Goal: Task Accomplishment & Management: Manage account settings

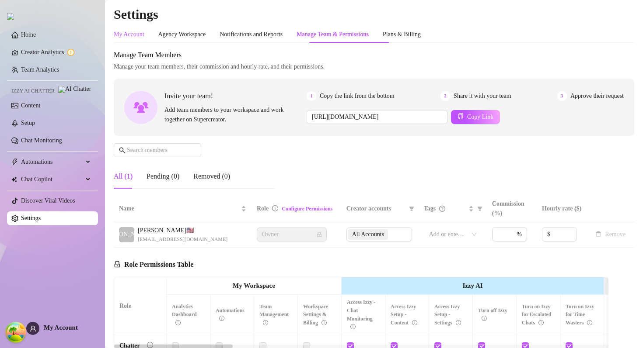
click at [135, 32] on div "My Account" at bounding box center [129, 35] width 31 height 10
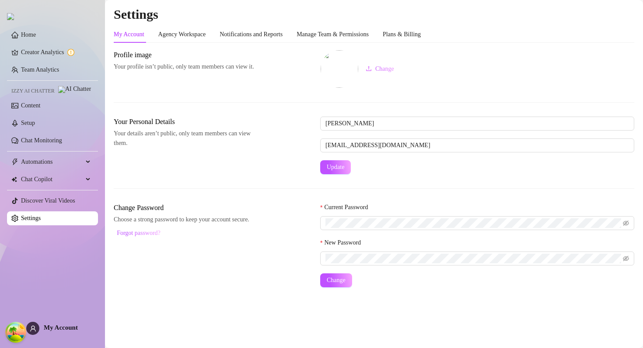
click at [411, 51] on div "Change" at bounding box center [477, 69] width 314 height 38
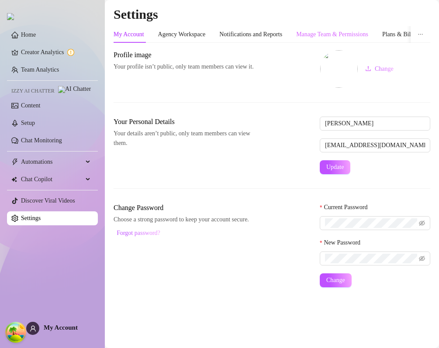
click at [330, 28] on div "Manage Team & Permissions" at bounding box center [332, 34] width 72 height 17
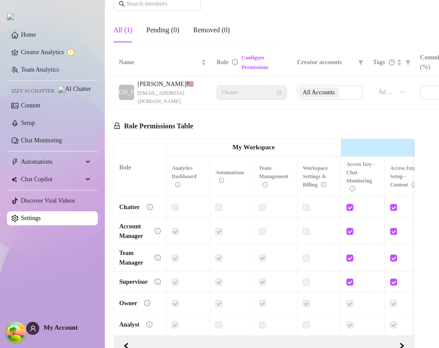
scroll to position [164, 0]
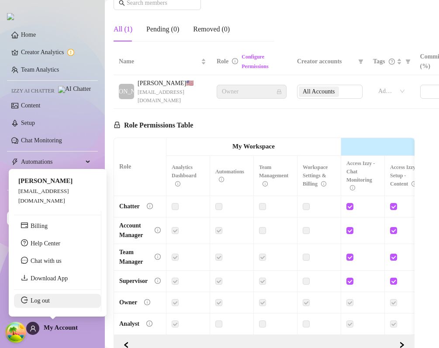
click at [45, 299] on link "Log out" at bounding box center [40, 301] width 19 height 7
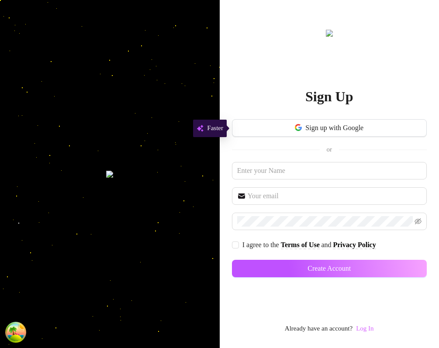
click at [371, 332] on link "Log In" at bounding box center [364, 328] width 17 height 7
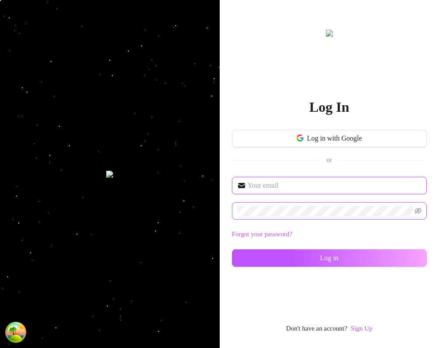
type input "dev@supercreator.app"
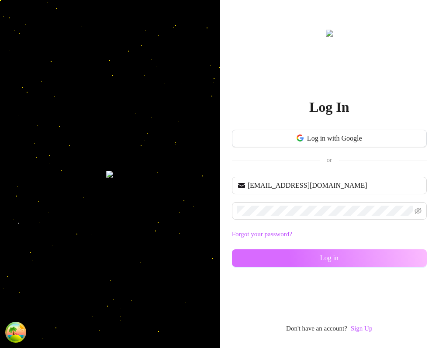
click at [306, 258] on button "Log in" at bounding box center [329, 258] width 195 height 17
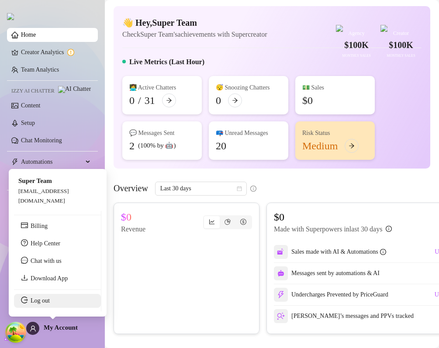
click at [39, 304] on link "Log out" at bounding box center [40, 301] width 19 height 7
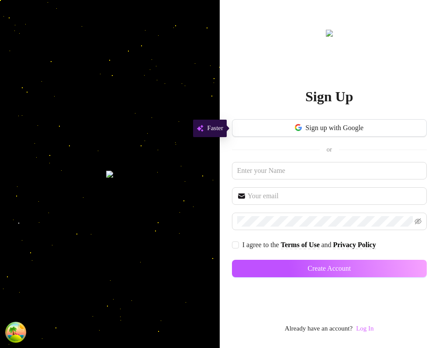
click at [360, 332] on link "Log In" at bounding box center [364, 328] width 17 height 7
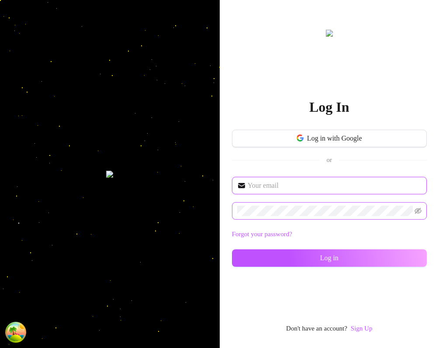
type input "kostya@test.com"
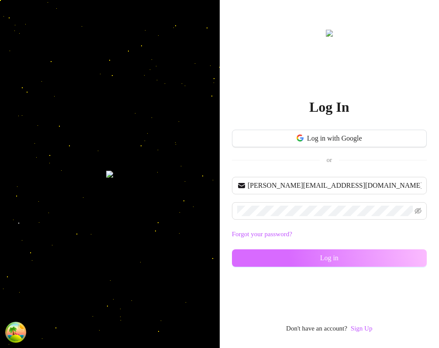
click at [316, 264] on button "Log in" at bounding box center [329, 258] width 195 height 17
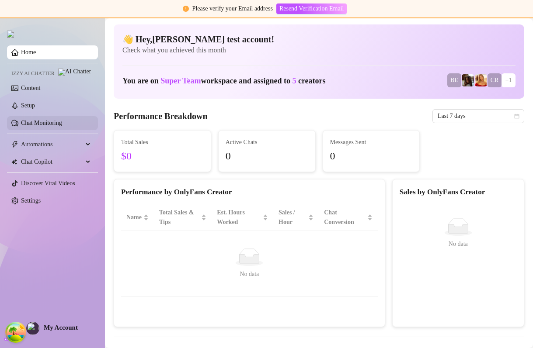
click at [47, 125] on link "Chat Monitoring" at bounding box center [41, 123] width 41 height 7
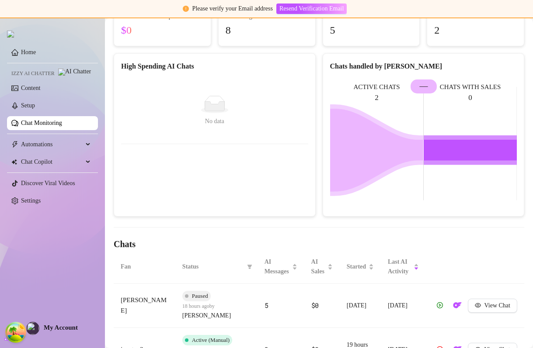
scroll to position [152, 0]
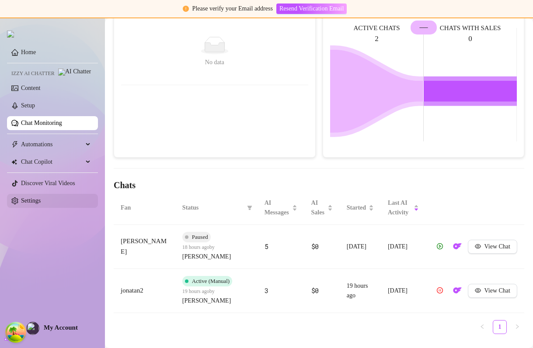
click at [41, 204] on link "Settings" at bounding box center [31, 201] width 20 height 7
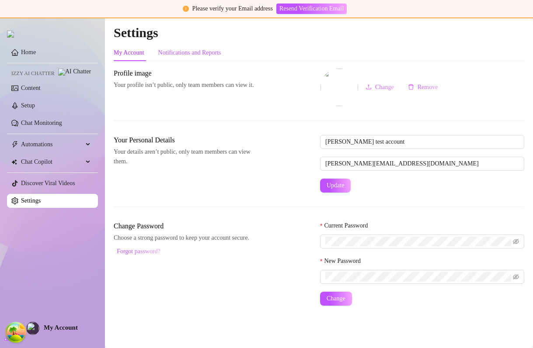
click at [181, 52] on div "Notifications and Reports" at bounding box center [189, 53] width 63 height 10
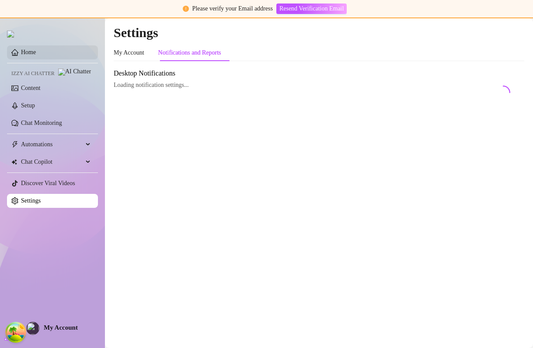
click at [36, 55] on link "Home" at bounding box center [28, 52] width 15 height 7
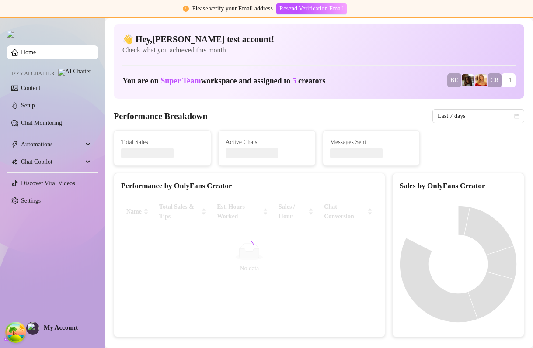
click at [152, 49] on span "Check what you achieved this month" at bounding box center [318, 50] width 393 height 10
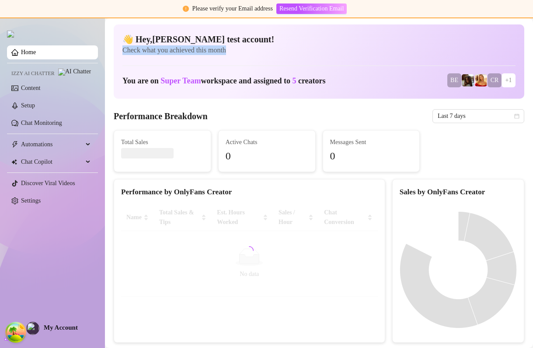
click at [152, 49] on span "Check what you achieved this month" at bounding box center [318, 50] width 393 height 10
click at [233, 49] on span "Check what you achieved this month" at bounding box center [318, 50] width 393 height 10
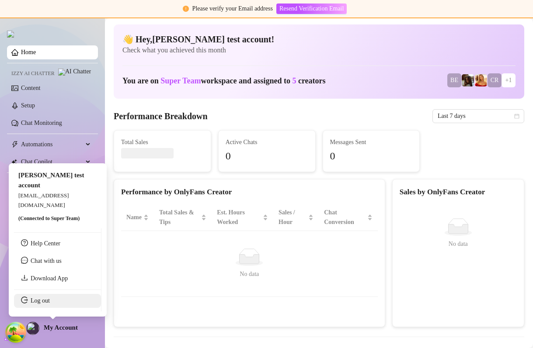
click at [43, 298] on link "Log out" at bounding box center [40, 301] width 19 height 7
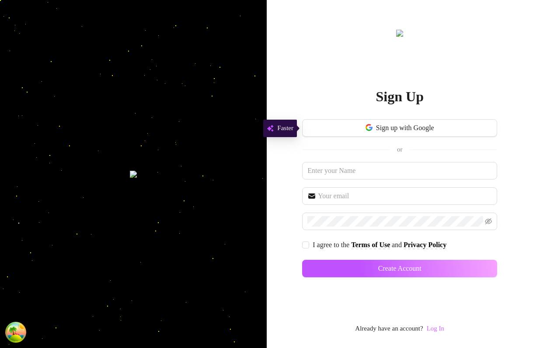
click at [438, 327] on link "Log In" at bounding box center [435, 328] width 17 height 7
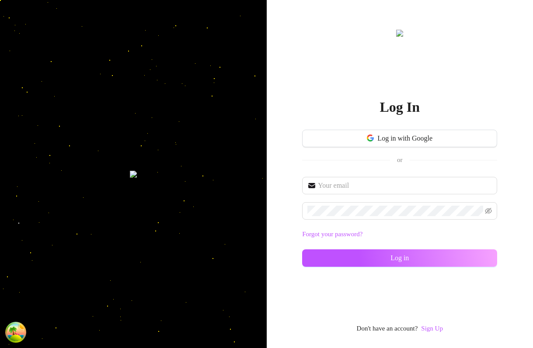
click at [379, 222] on div "Forgot your password? Log in" at bounding box center [399, 226] width 195 height 98
click at [376, 219] on span at bounding box center [399, 210] width 195 height 17
type input "dev@supercreator.app"
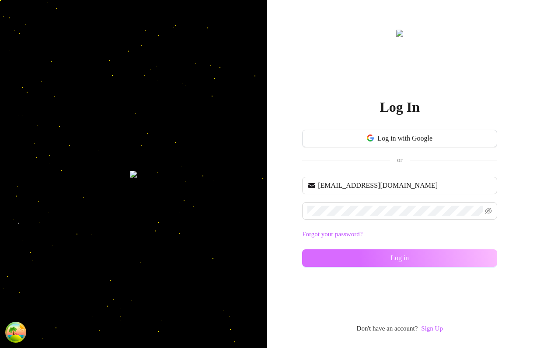
click at [393, 259] on span "Log in" at bounding box center [399, 258] width 18 height 8
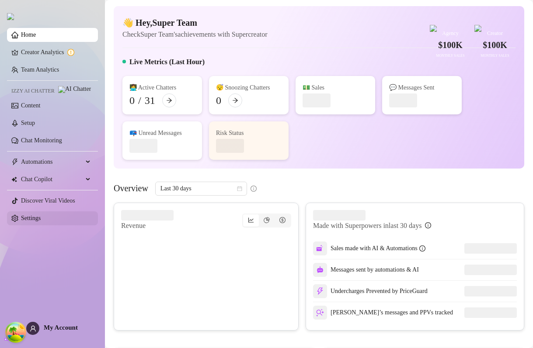
click at [29, 222] on link "Settings" at bounding box center [31, 218] width 20 height 7
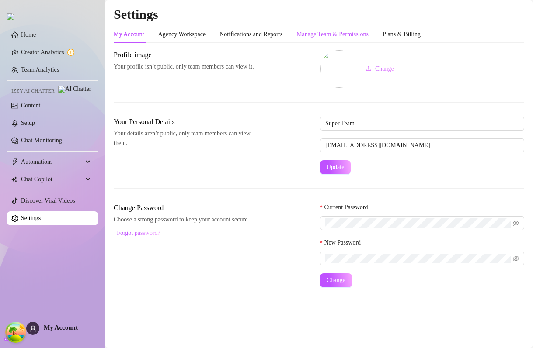
click at [359, 32] on div "Manage Team & Permissions" at bounding box center [332, 35] width 72 height 10
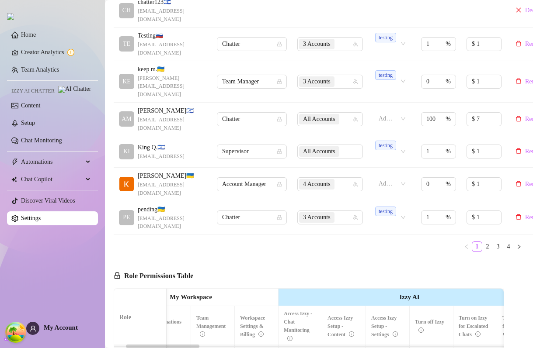
scroll to position [218, 0]
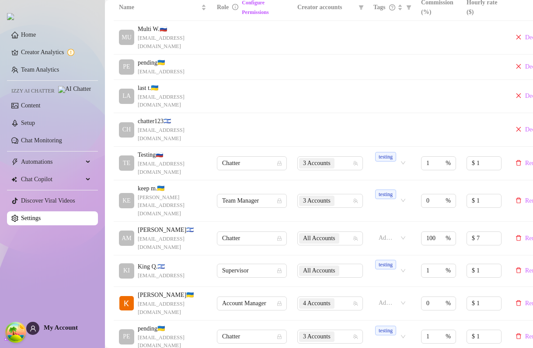
click at [507, 312] on div "Name Role Configure Permissions Creator accounts Tags Commission (%) Hourly rat…" at bounding box center [319, 182] width 410 height 377
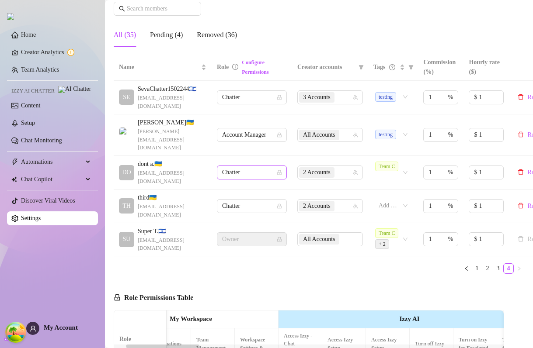
scroll to position [157, 0]
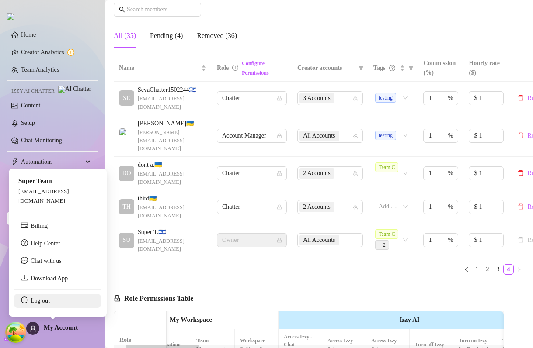
click at [40, 302] on link "Log out" at bounding box center [40, 301] width 19 height 7
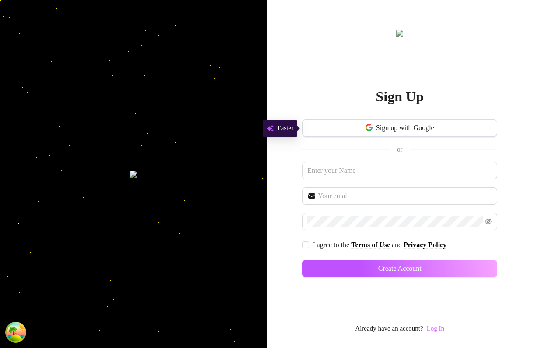
click at [441, 326] on link "Log In" at bounding box center [435, 328] width 17 height 7
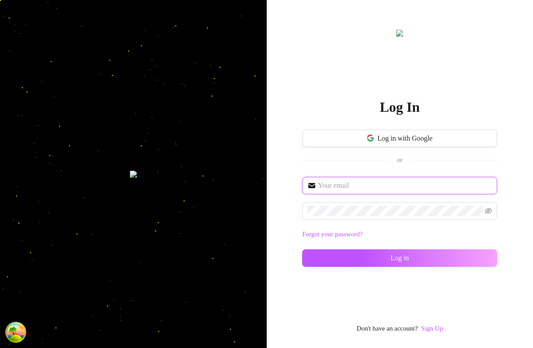
type input "[PERSON_NAME][EMAIL_ADDRESS][DOMAIN_NAME]"
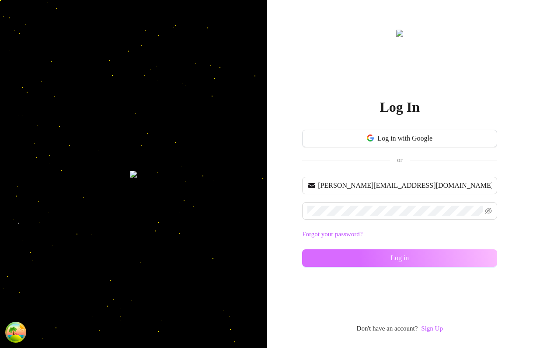
click at [396, 256] on span "Log in" at bounding box center [399, 258] width 18 height 8
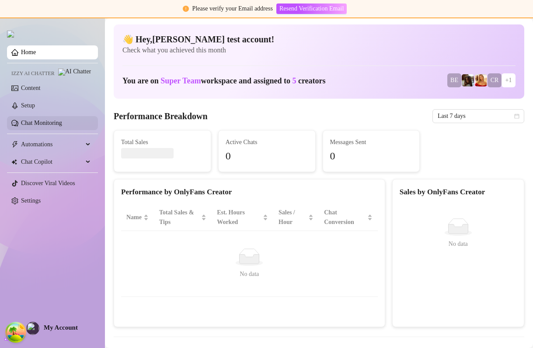
click at [52, 126] on link "Chat Monitoring" at bounding box center [41, 123] width 41 height 7
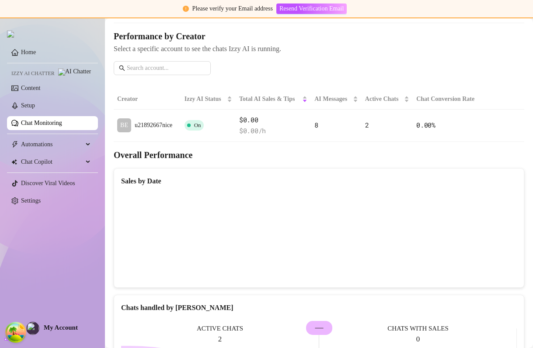
scroll to position [63, 0]
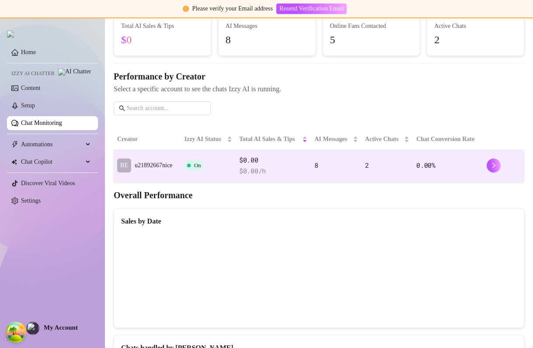
click at [288, 168] on span "$ 0.00 /h" at bounding box center [273, 171] width 68 height 10
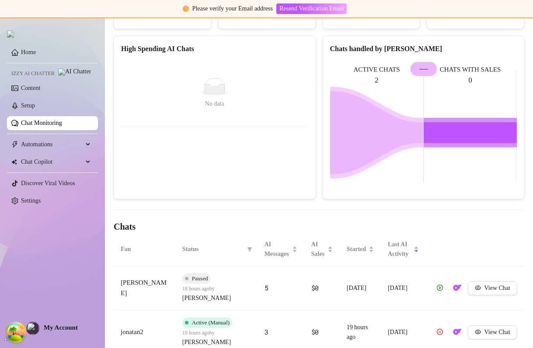
scroll to position [138, 0]
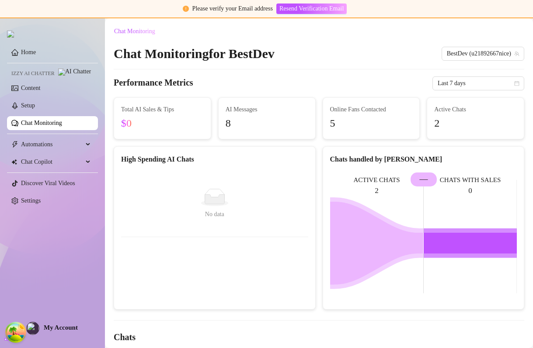
click at [49, 126] on link "Chat Monitoring" at bounding box center [41, 123] width 41 height 7
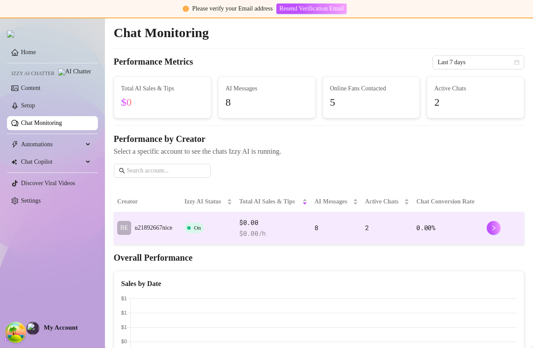
click at [231, 220] on td "On" at bounding box center [208, 228] width 55 height 32
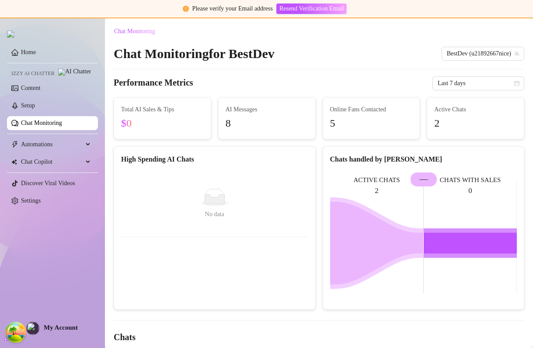
scroll to position [152, 0]
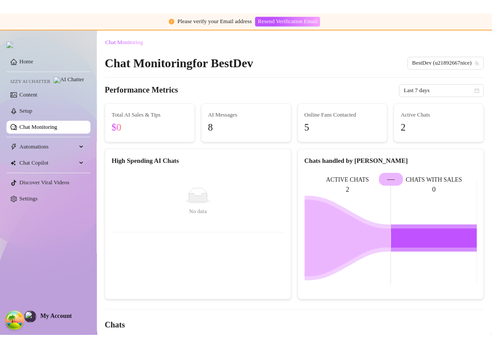
scroll to position [152, 0]
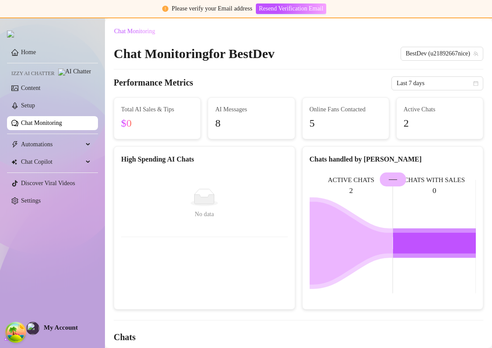
click at [341, 72] on div "Chat Monitoring Chat Monitoring for BestDev BestDev (u21892667nice) Performance…" at bounding box center [298, 259] width 369 height 470
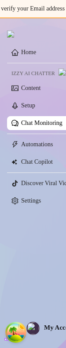
click at [65, 42] on div at bounding box center [40, 29] width 66 height 24
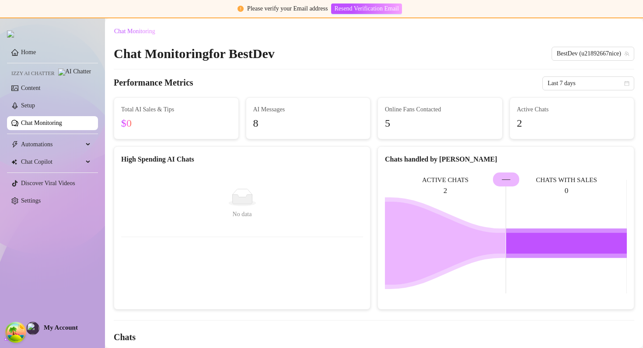
scroll to position [142, 0]
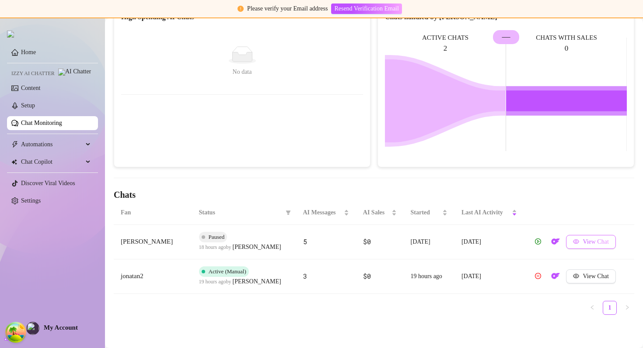
click at [491, 247] on button "View Chat" at bounding box center [590, 242] width 49 height 14
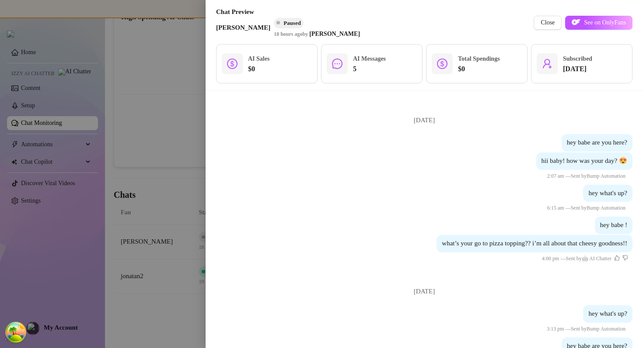
click at [179, 184] on div at bounding box center [321, 174] width 643 height 348
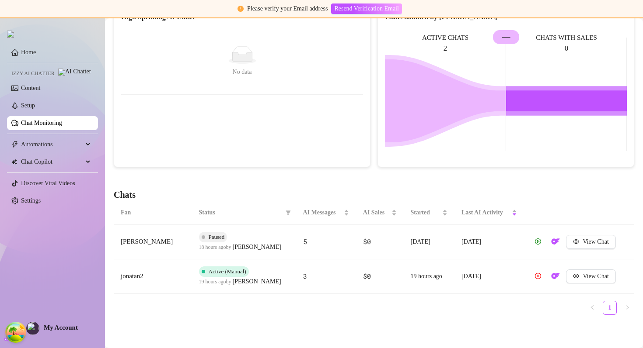
scroll to position [0, 0]
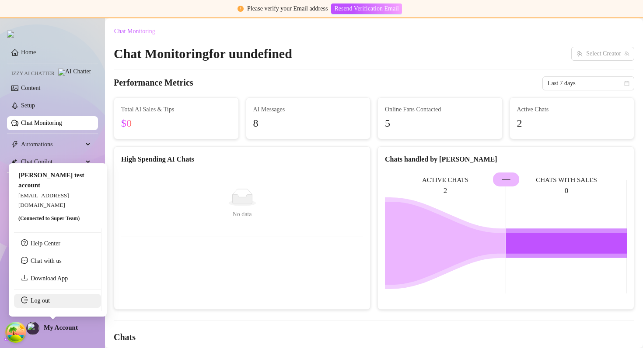
click at [49, 299] on link "Log out" at bounding box center [40, 301] width 19 height 7
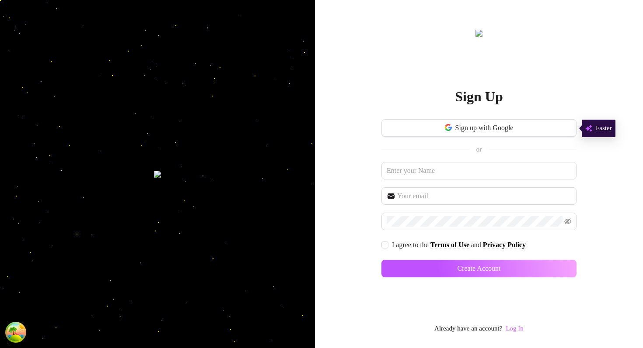
click at [516, 328] on link "Log In" at bounding box center [513, 328] width 17 height 7
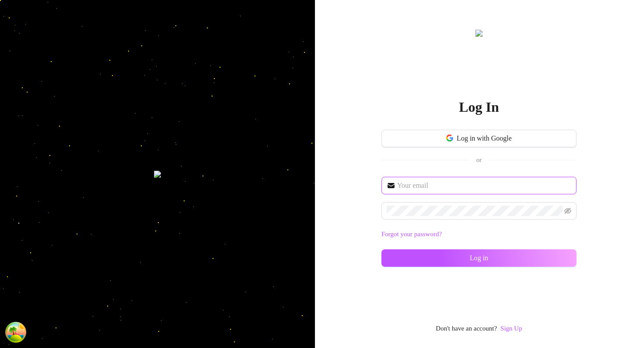
type input "[EMAIL_ADDRESS][DOMAIN_NAME]"
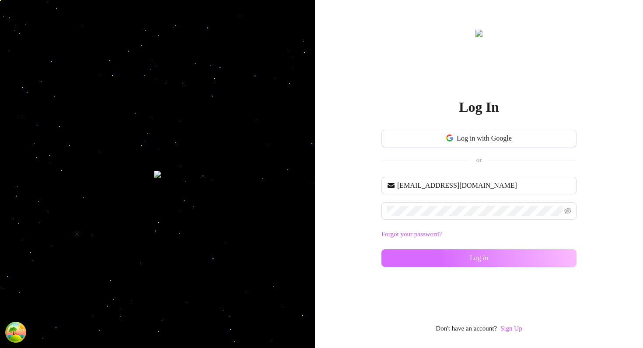
click at [466, 260] on button "Log in" at bounding box center [478, 258] width 195 height 17
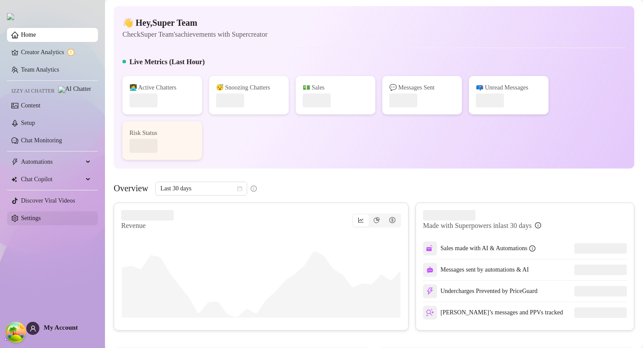
click at [41, 221] on link "Settings" at bounding box center [31, 218] width 20 height 7
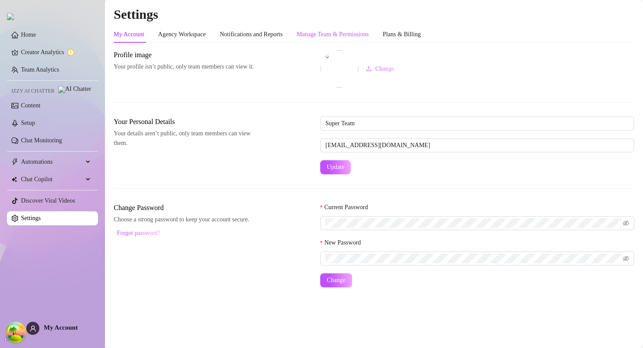
click at [344, 38] on div "Manage Team & Permissions" at bounding box center [332, 35] width 72 height 10
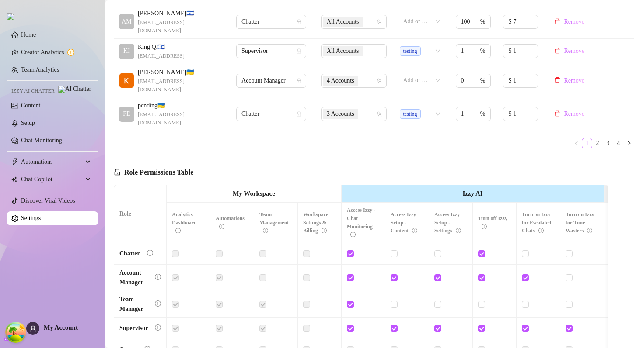
scroll to position [424, 0]
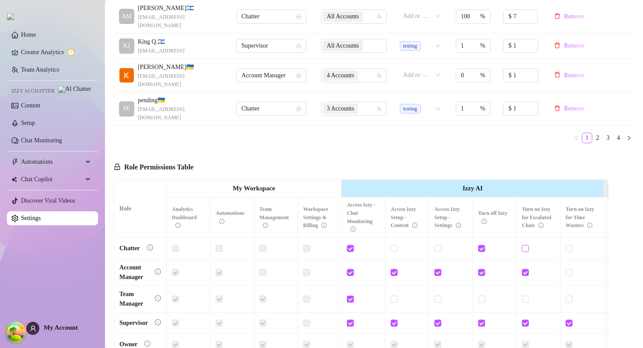
click at [526, 245] on input "checkbox" at bounding box center [524, 248] width 6 height 6
checkbox input "true"
click at [241, 163] on button "Save Permissions" at bounding box center [230, 168] width 59 height 10
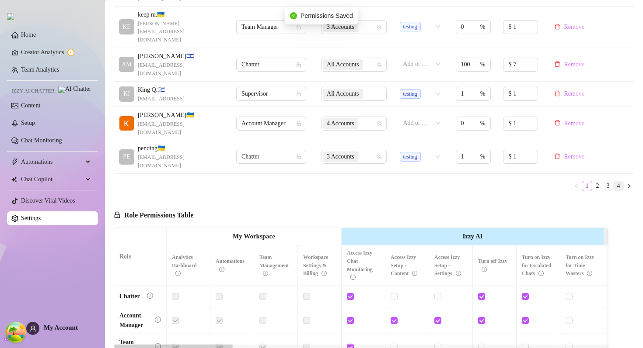
click at [615, 181] on link "4" at bounding box center [618, 186] width 10 height 10
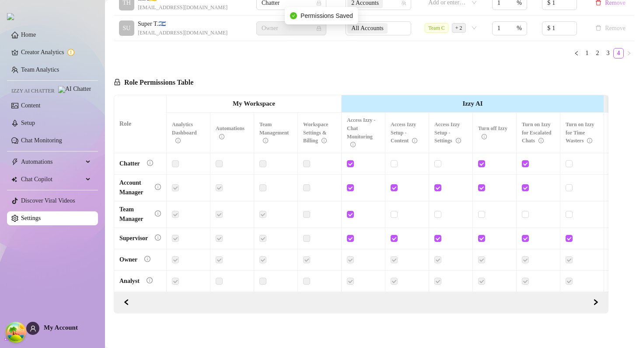
scroll to position [139, 0]
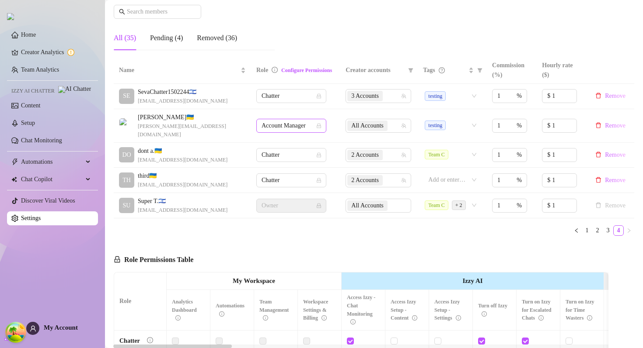
click at [298, 122] on span "Account Manager" at bounding box center [290, 125] width 59 height 13
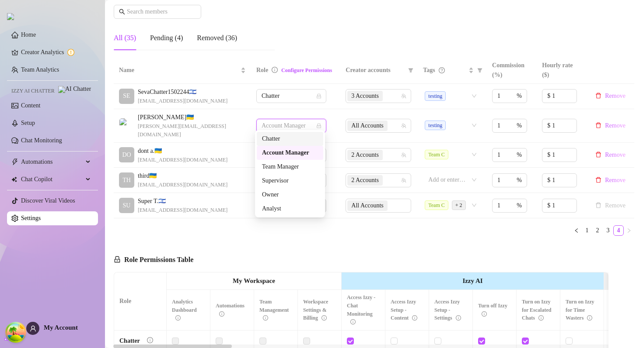
click at [277, 139] on div "Chatter" at bounding box center [290, 139] width 56 height 10
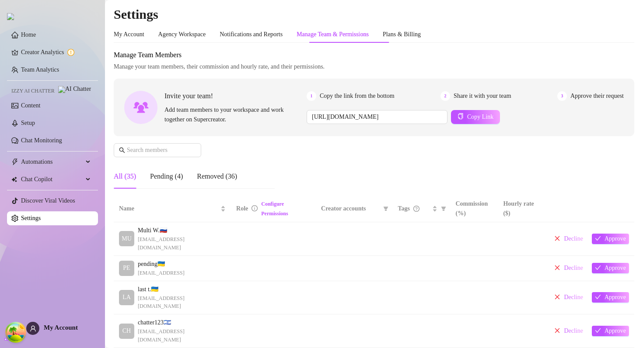
scroll to position [150, 0]
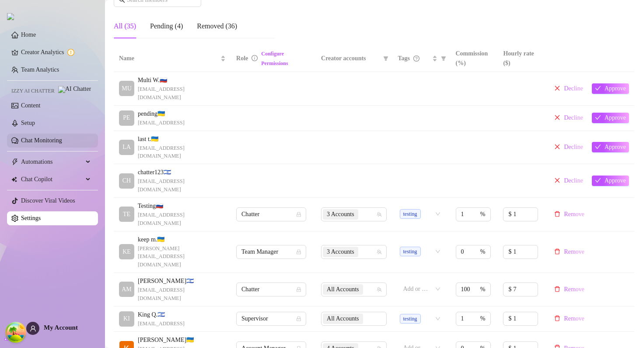
click at [59, 141] on link "Chat Monitoring" at bounding box center [41, 140] width 41 height 7
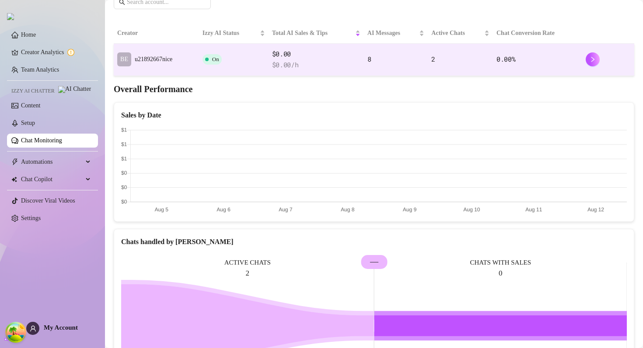
click at [232, 64] on td "On" at bounding box center [233, 60] width 69 height 32
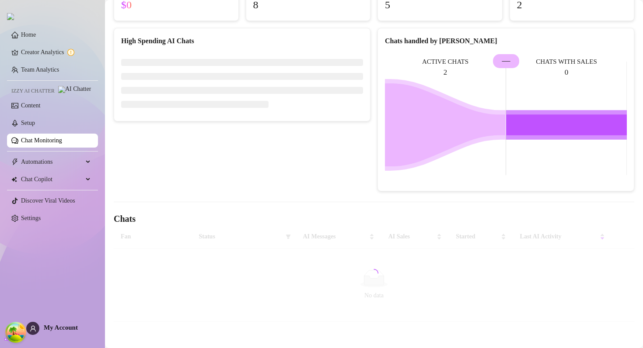
scroll to position [124, 0]
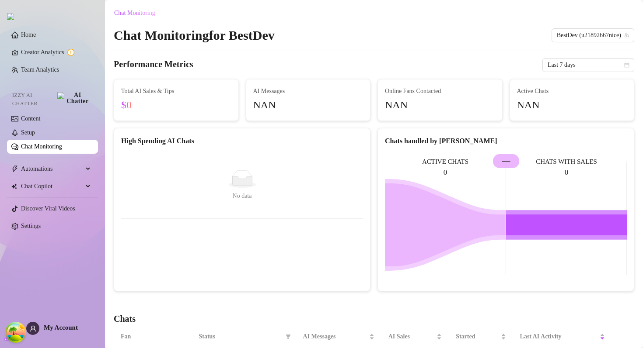
scroll to position [100, 0]
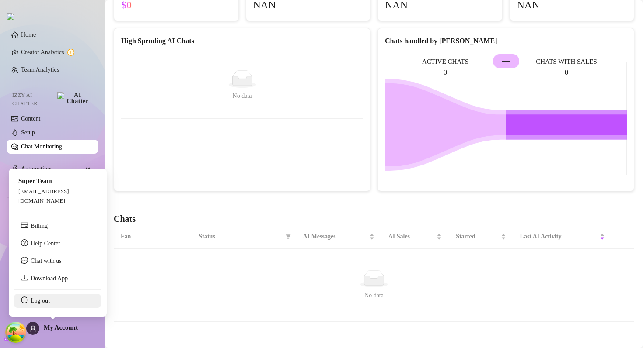
click at [41, 301] on link "Log out" at bounding box center [40, 301] width 19 height 7
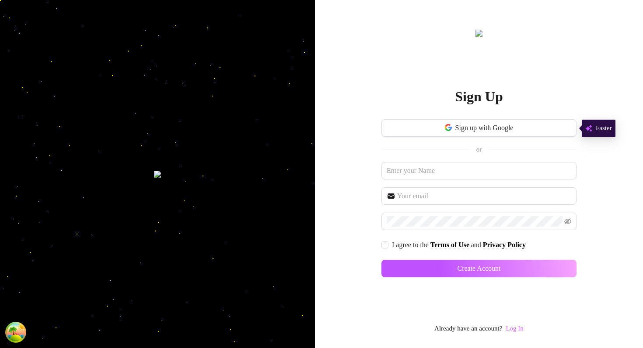
click at [511, 329] on link "Log In" at bounding box center [513, 328] width 17 height 7
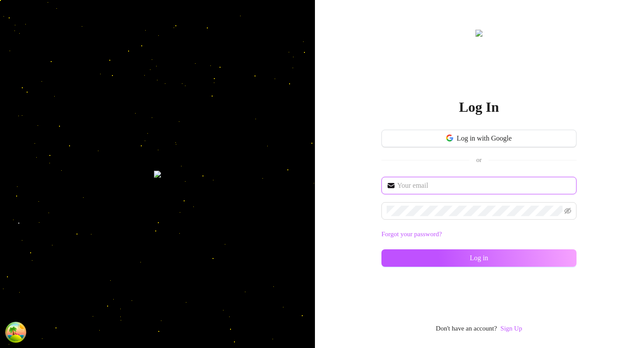
type input "[EMAIL_ADDRESS][DOMAIN_NAME]"
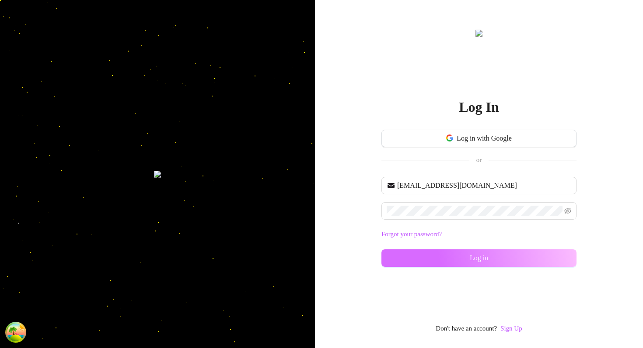
click at [454, 257] on button "Log in" at bounding box center [478, 258] width 195 height 17
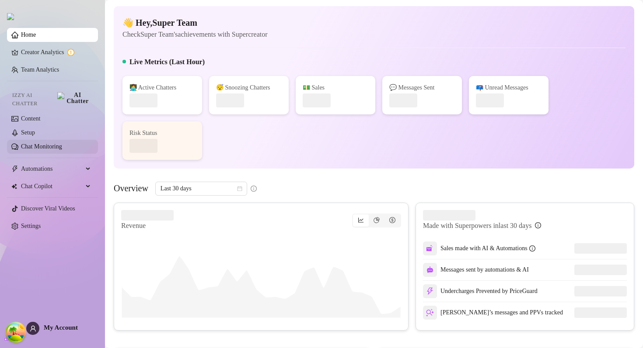
click at [62, 143] on link "Chat Monitoring" at bounding box center [41, 146] width 41 height 7
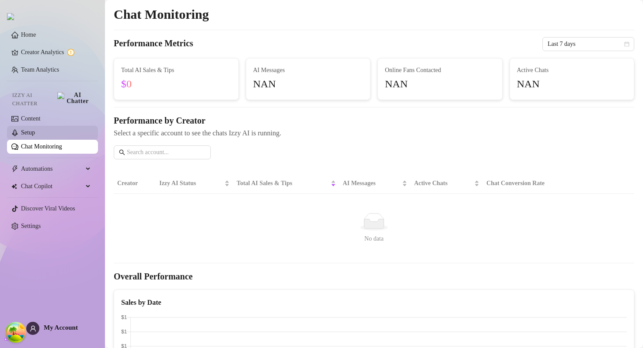
click at [26, 130] on link "Setup" at bounding box center [28, 132] width 14 height 7
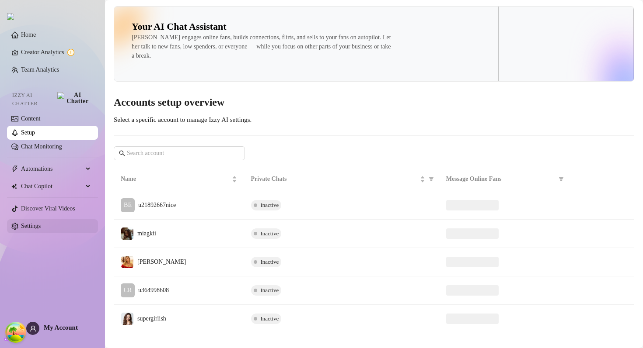
click at [40, 223] on link "Settings" at bounding box center [31, 226] width 20 height 7
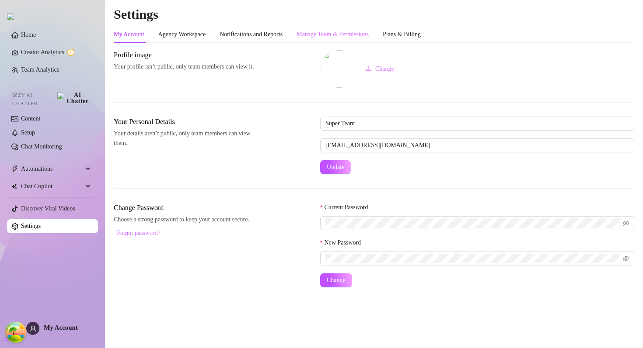
click at [321, 42] on div "Manage Team & Permissions" at bounding box center [332, 34] width 72 height 17
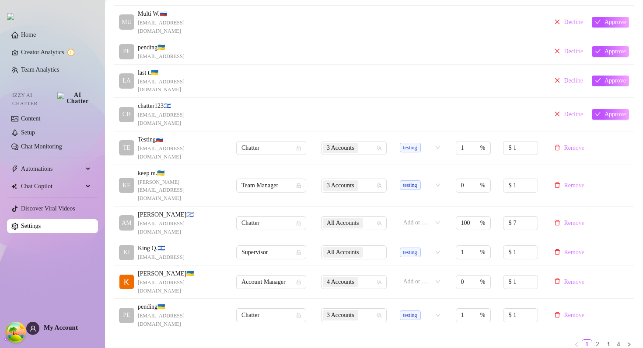
scroll to position [445, 0]
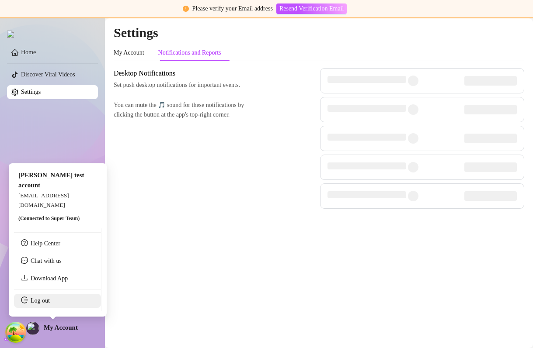
click at [42, 302] on link "Log out" at bounding box center [40, 301] width 19 height 7
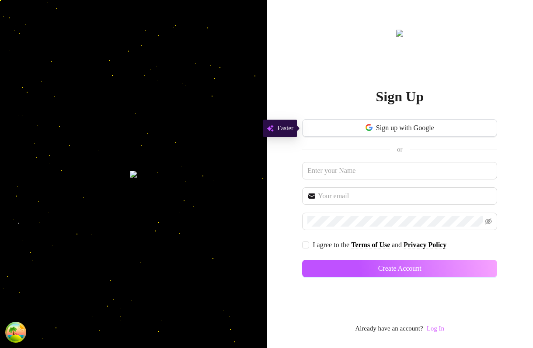
click at [439, 327] on link "Log In" at bounding box center [435, 328] width 17 height 7
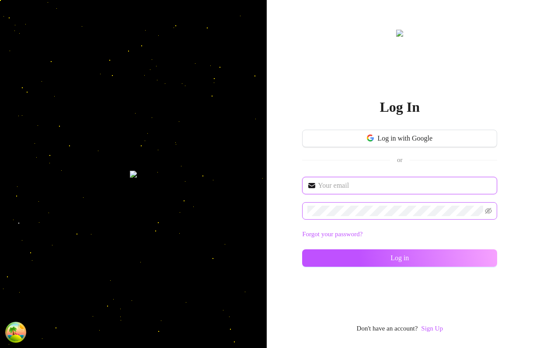
type input "[EMAIL_ADDRESS][DOMAIN_NAME]"
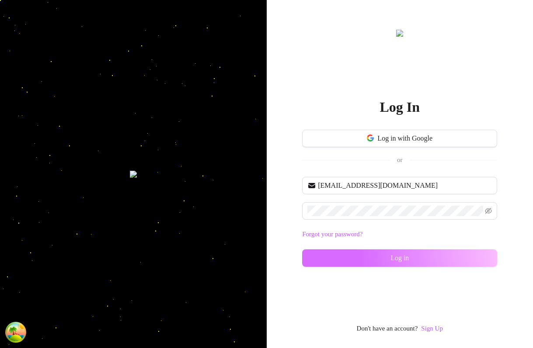
click at [391, 257] on span "Log in" at bounding box center [399, 258] width 18 height 8
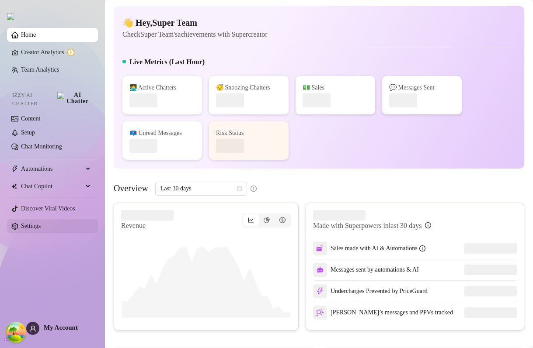
click at [34, 223] on link "Settings" at bounding box center [31, 226] width 20 height 7
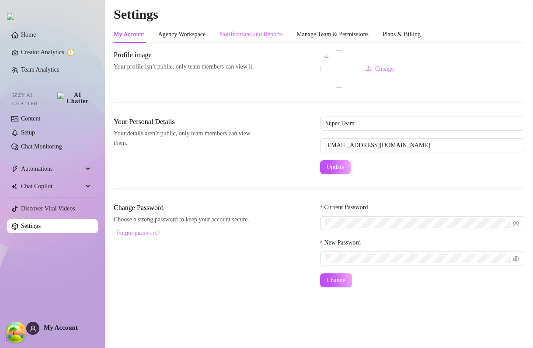
click at [254, 39] on div "Notifications and Reports" at bounding box center [250, 34] width 63 height 17
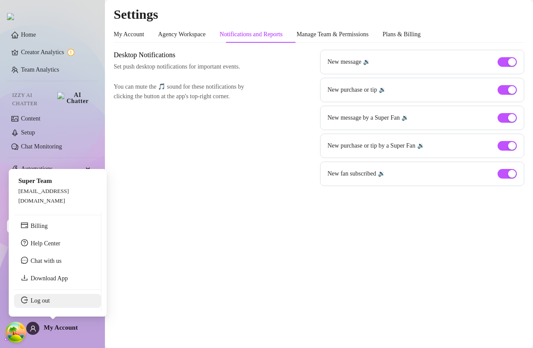
click at [40, 302] on link "Log out" at bounding box center [40, 301] width 19 height 7
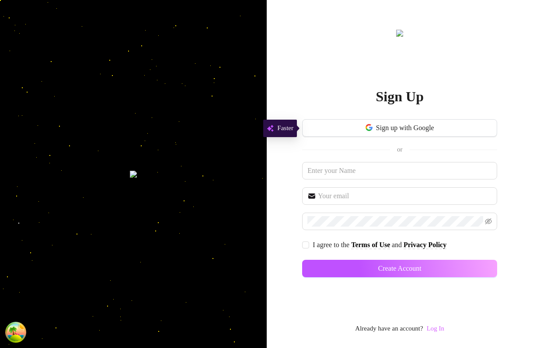
click at [440, 326] on link "Log In" at bounding box center [435, 328] width 17 height 7
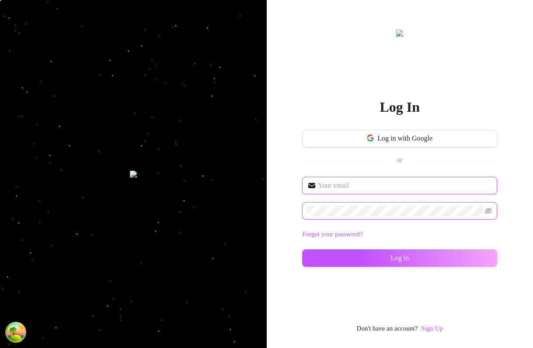
type input "[PERSON_NAME][EMAIL_ADDRESS][DOMAIN_NAME]"
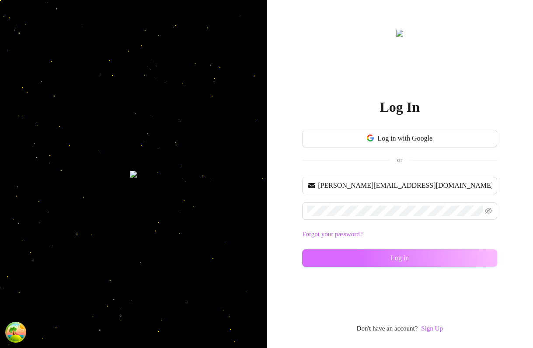
click at [404, 262] on span "Log in" at bounding box center [399, 258] width 18 height 8
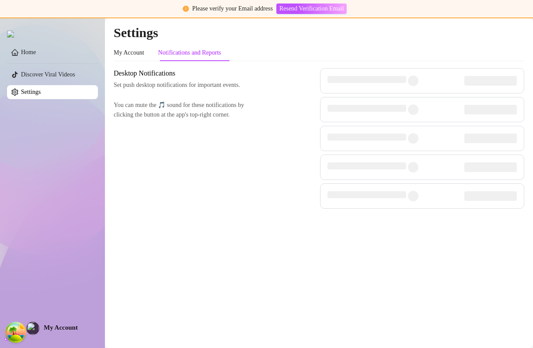
click at [338, 46] on div "My Account Notifications and Reports" at bounding box center [319, 53] width 410 height 17
click at [299, 54] on div "My Account Notifications and Reports" at bounding box center [319, 53] width 410 height 17
click at [254, 179] on div "Desktop Notifications Set push desktop notifications for important events. You …" at bounding box center [319, 138] width 410 height 141
click at [294, 118] on div "Desktop Notifications Set push desktop notifications for important events. You …" at bounding box center [319, 138] width 410 height 141
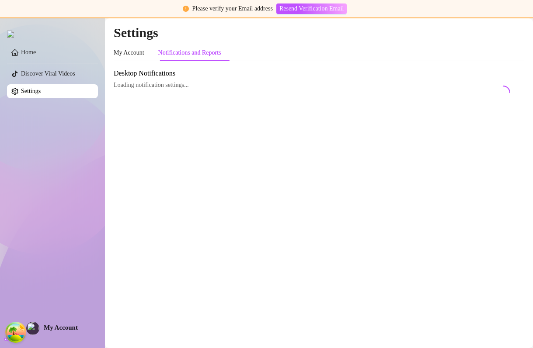
click at [358, 91] on div "Desktop Notifications Loading notification settings..." at bounding box center [319, 89] width 410 height 42
click at [36, 56] on link "Home" at bounding box center [28, 52] width 15 height 7
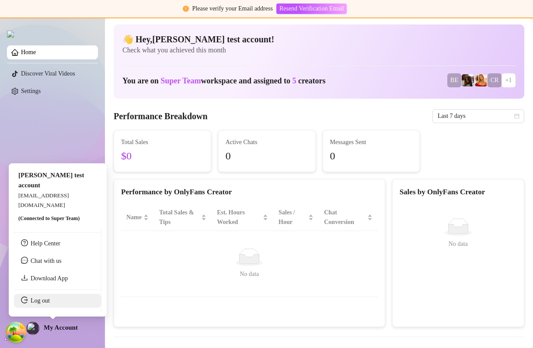
click at [39, 299] on link "Log out" at bounding box center [40, 301] width 19 height 7
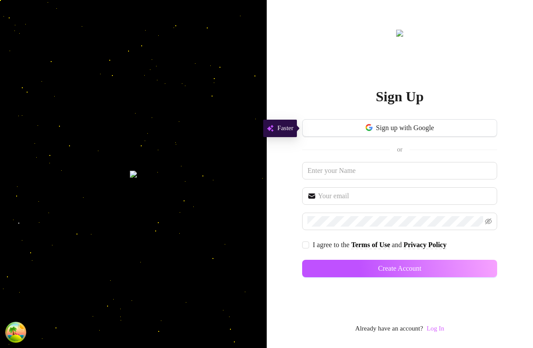
click at [435, 332] on link "Log In" at bounding box center [435, 328] width 17 height 7
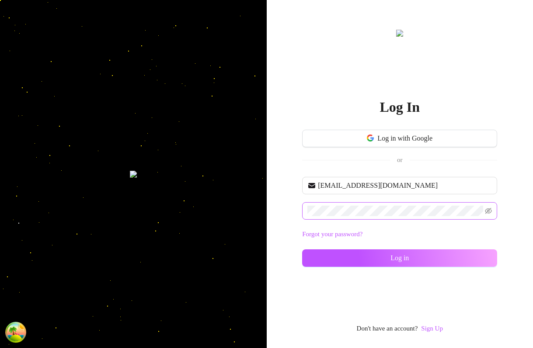
click at [387, 207] on div "im@supercreator.app Forgot your password? Log in" at bounding box center [399, 226] width 195 height 98
type input "[EMAIL_ADDRESS][DOMAIN_NAME]"
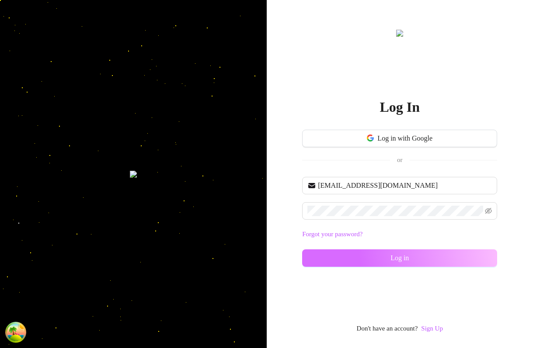
click at [387, 260] on button "Log in" at bounding box center [399, 258] width 195 height 17
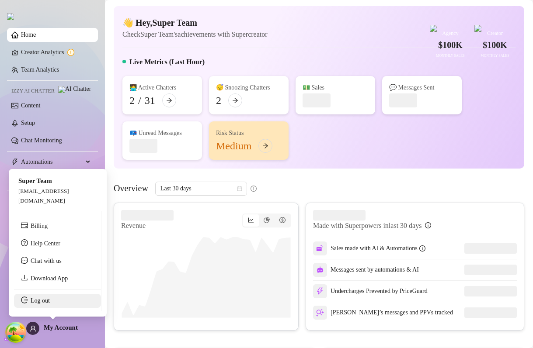
click at [50, 303] on link "Log out" at bounding box center [40, 301] width 19 height 7
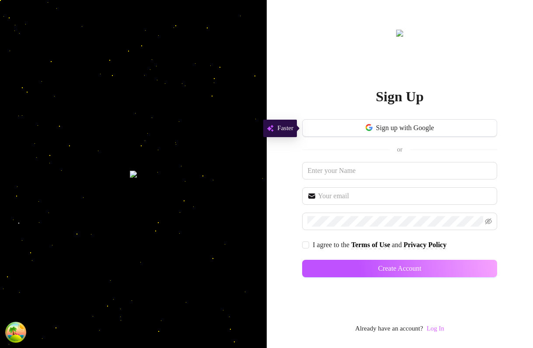
click at [431, 331] on link "Log In" at bounding box center [435, 328] width 17 height 7
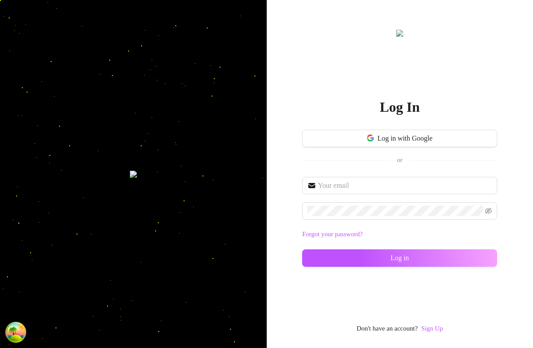
click at [351, 201] on div "Forgot your password? Log in" at bounding box center [399, 226] width 195 height 98
type input "[PERSON_NAME][EMAIL_ADDRESS][DOMAIN_NAME]"
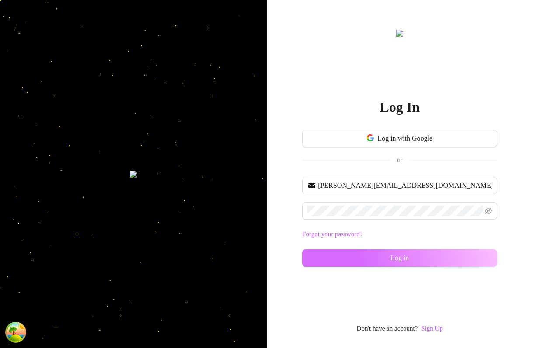
click at [395, 263] on button "Log in" at bounding box center [399, 258] width 195 height 17
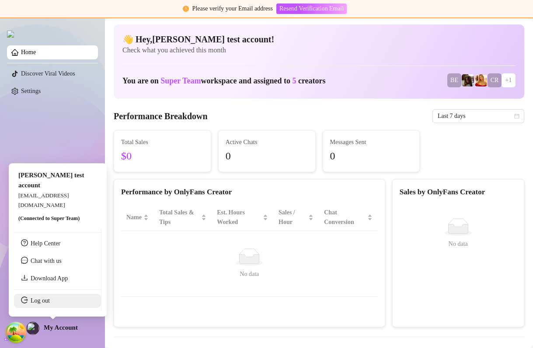
click at [50, 303] on link "Log out" at bounding box center [40, 301] width 19 height 7
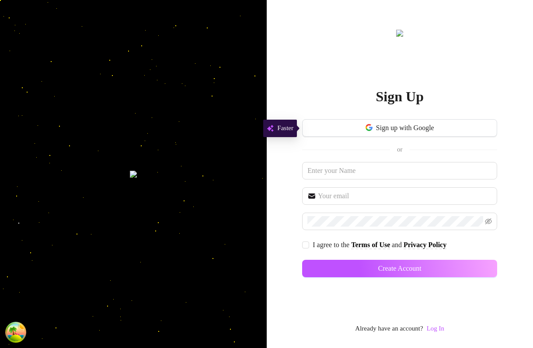
click at [436, 335] on div "Sign Up Sign up with Google or I agree to the Terms of Use and Privacy Policy C…" at bounding box center [400, 174] width 267 height 348
click at [436, 329] on link "Log In" at bounding box center [435, 328] width 17 height 7
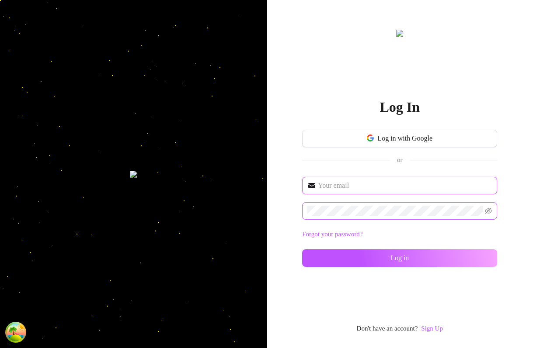
type input "[EMAIL_ADDRESS][DOMAIN_NAME]"
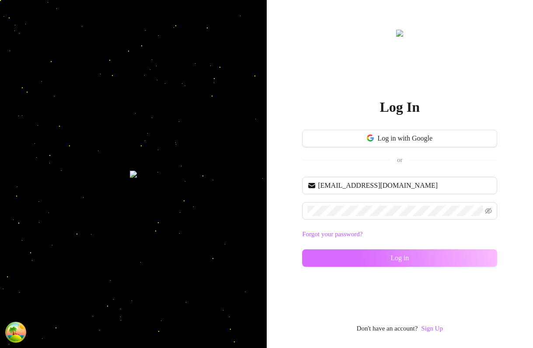
click at [378, 262] on button "Log in" at bounding box center [399, 258] width 195 height 17
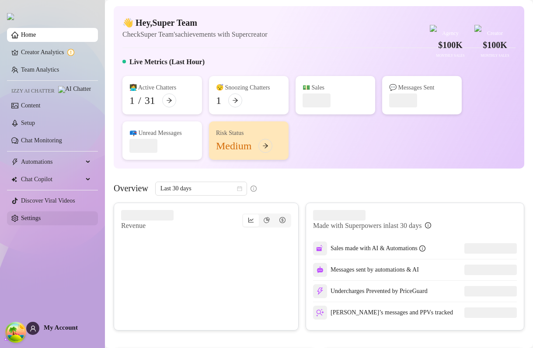
click at [41, 220] on link "Settings" at bounding box center [31, 218] width 20 height 7
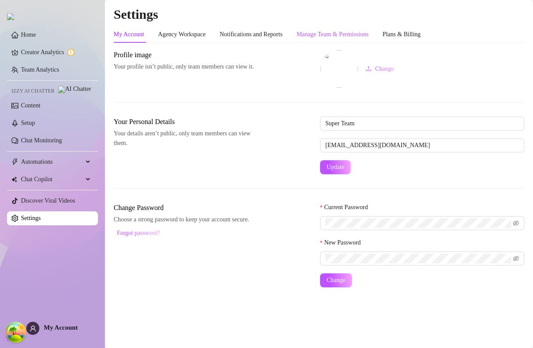
click at [357, 33] on div "Manage Team & Permissions" at bounding box center [332, 35] width 72 height 10
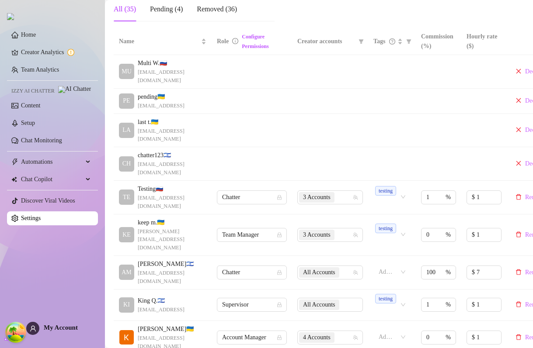
scroll to position [268, 0]
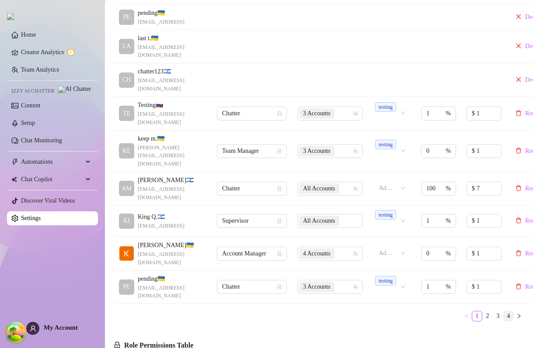
click at [506, 312] on link "4" at bounding box center [509, 317] width 10 height 10
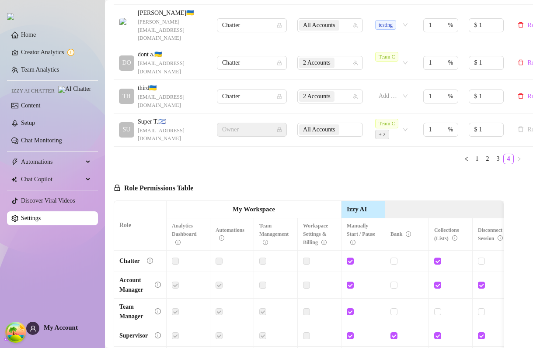
scroll to position [90, 0]
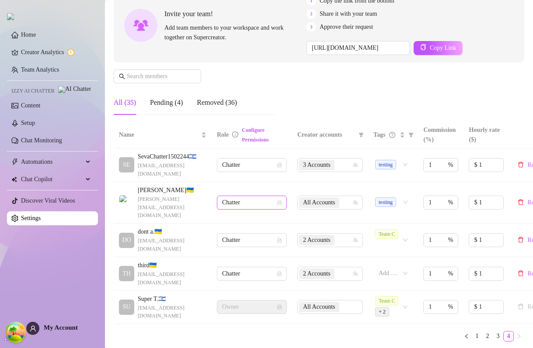
click at [253, 196] on span "Chatter" at bounding box center [251, 202] width 59 height 13
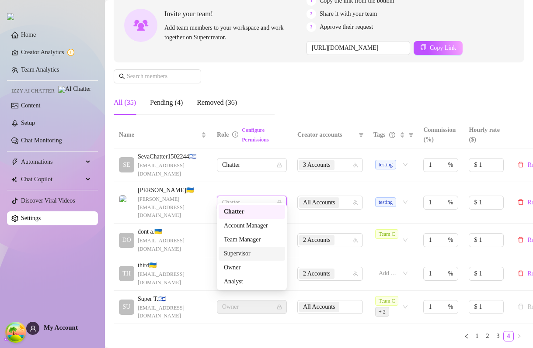
click at [240, 254] on div "Supervisor" at bounding box center [252, 254] width 56 height 10
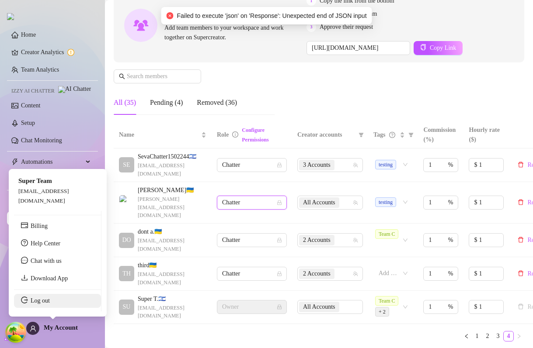
click at [50, 304] on link "Log out" at bounding box center [40, 301] width 19 height 7
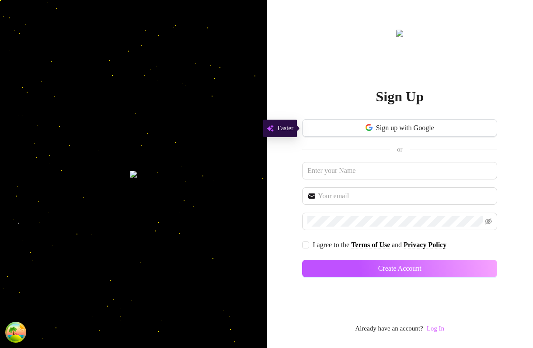
click at [432, 330] on link "Log In" at bounding box center [435, 328] width 17 height 7
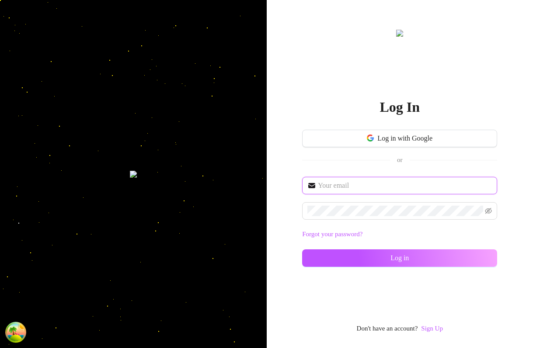
type input "kostya@test.com"
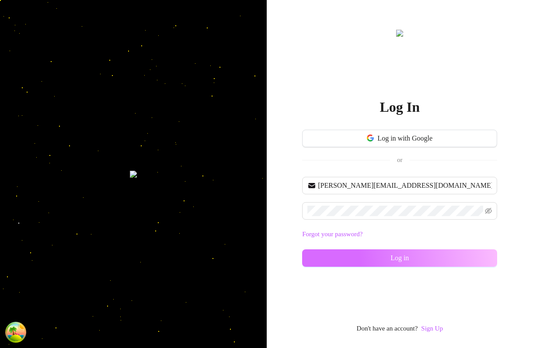
click at [394, 257] on span "Log in" at bounding box center [399, 258] width 18 height 8
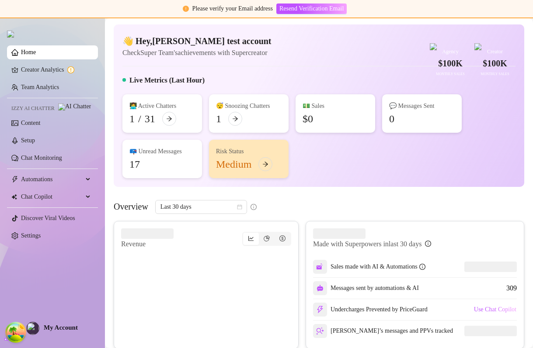
click at [410, 214] on div "Overview Last 30 days" at bounding box center [319, 207] width 410 height 14
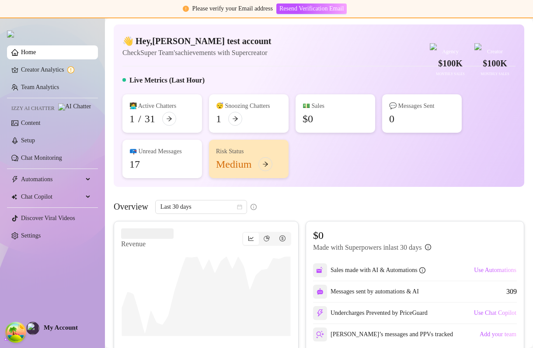
click at [398, 175] on div "👩‍💻 Active Chatters 1 / 31 😴 Snoozing Chatters 1 💵 Sales $0 💬 Messages Sent 0 📪…" at bounding box center [318, 136] width 393 height 84
click at [345, 178] on div "👩‍💻 Active Chatters 1 / 31 😴 Snoozing Chatters 1 💵 Sales $0 💬 Messages Sent 0 📪…" at bounding box center [318, 136] width 393 height 84
click at [59, 90] on link "Team Analytics" at bounding box center [40, 87] width 38 height 7
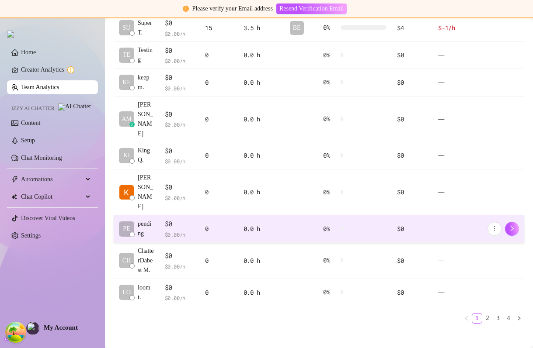
scroll to position [202, 0]
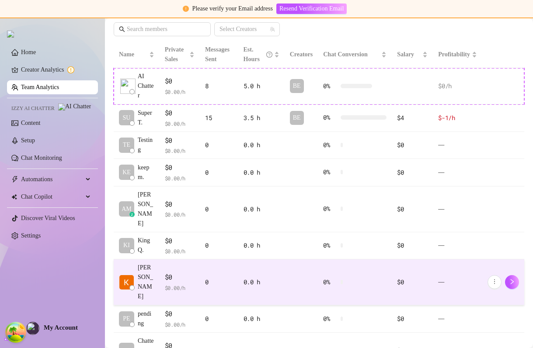
click at [219, 278] on div "0" at bounding box center [219, 283] width 28 height 10
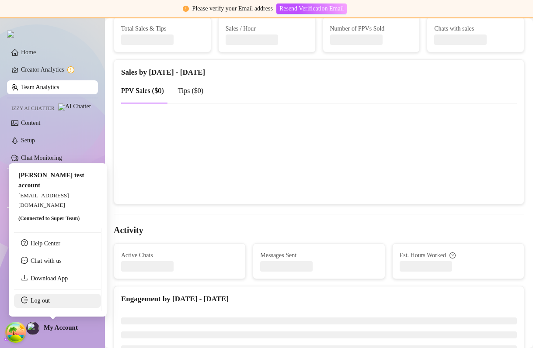
click at [35, 304] on link "Log out" at bounding box center [40, 301] width 19 height 7
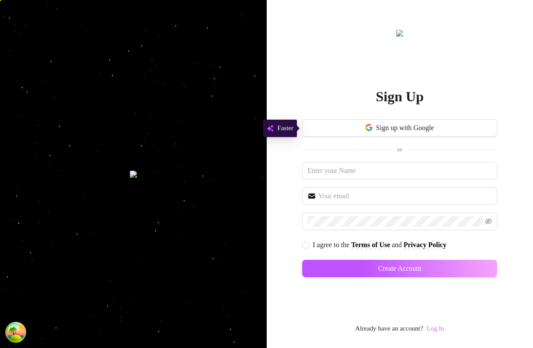
click at [444, 329] on link "Log In" at bounding box center [435, 328] width 17 height 7
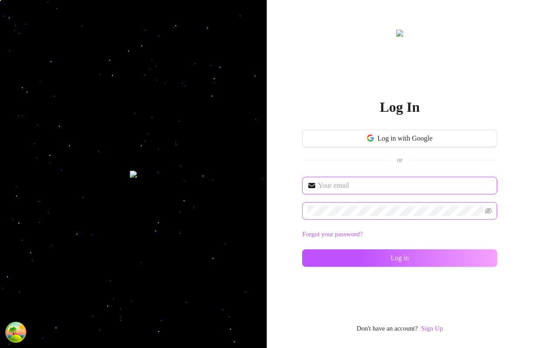
type input "[EMAIL_ADDRESS][DOMAIN_NAME]"
click at [343, 217] on span at bounding box center [399, 210] width 195 height 17
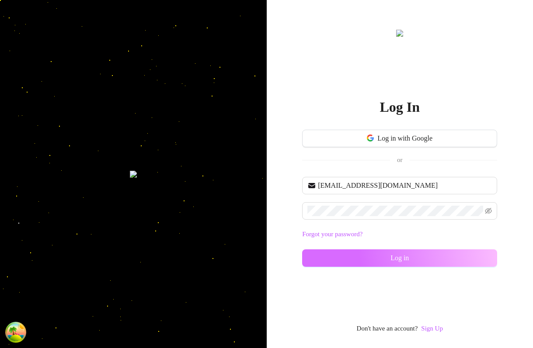
click at [328, 262] on button "Log in" at bounding box center [399, 258] width 195 height 17
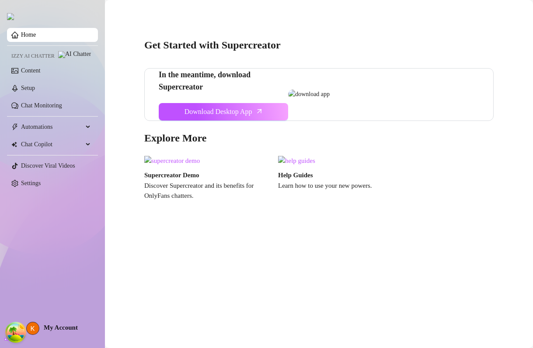
click at [70, 84] on ul "Home Izzy AI Chatter Content Setup Chat Monitoring Automations Chat Copilot Dis…" at bounding box center [52, 109] width 91 height 170
click at [40, 74] on link "Content" at bounding box center [30, 70] width 19 height 7
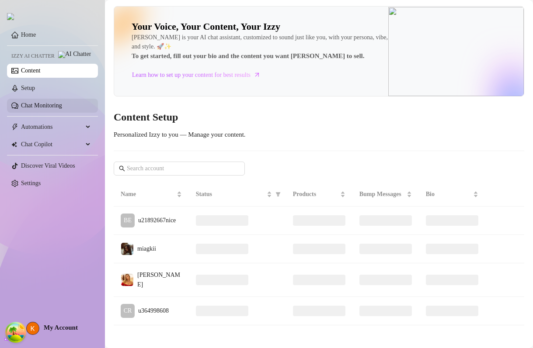
click at [54, 109] on link "Chat Monitoring" at bounding box center [41, 105] width 41 height 7
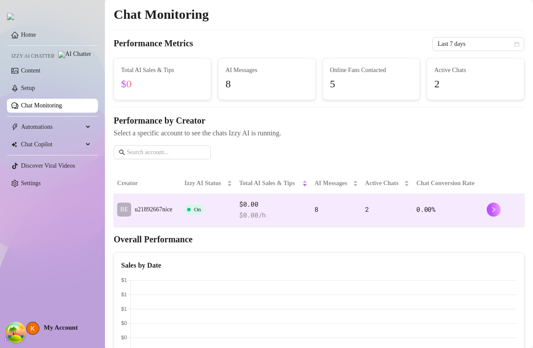
click at [283, 212] on span "$ 0.00 /h" at bounding box center [273, 215] width 68 height 10
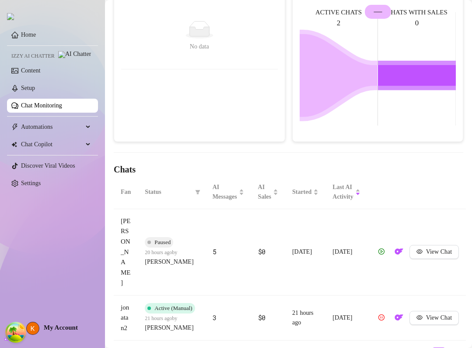
scroll to position [149, 0]
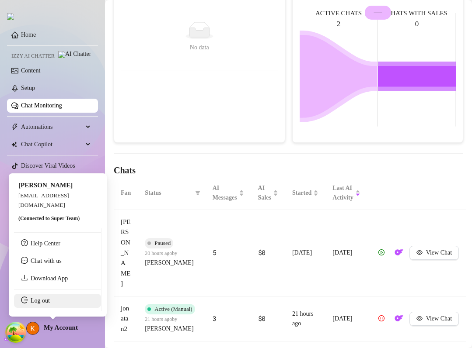
click at [42, 304] on link "Log out" at bounding box center [40, 301] width 19 height 7
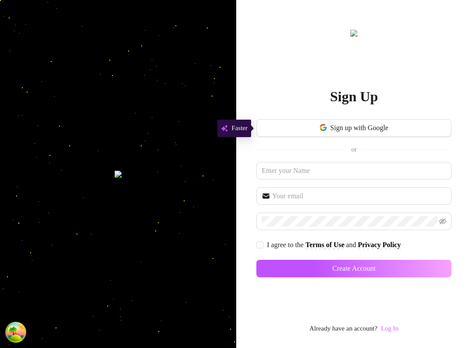
click at [395, 327] on link "Log In" at bounding box center [389, 328] width 17 height 7
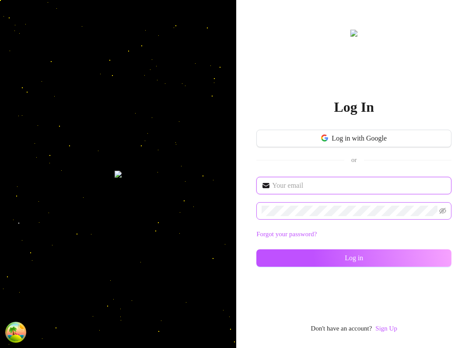
type input "im@supercreator.app"
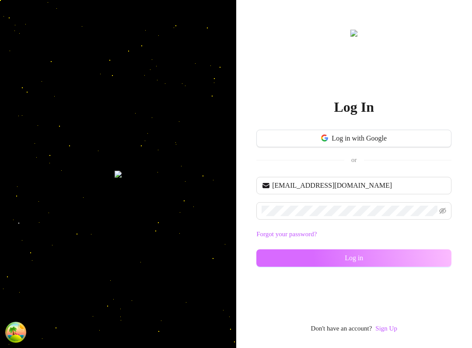
click at [354, 261] on span "Log in" at bounding box center [353, 258] width 18 height 8
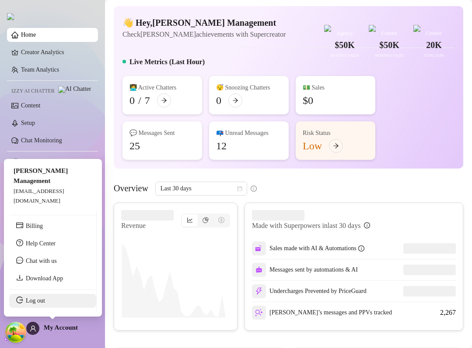
click at [40, 301] on link "Log out" at bounding box center [35, 301] width 19 height 7
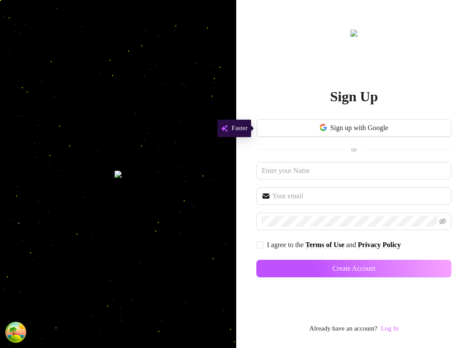
click at [398, 329] on link "Log In" at bounding box center [389, 328] width 17 height 7
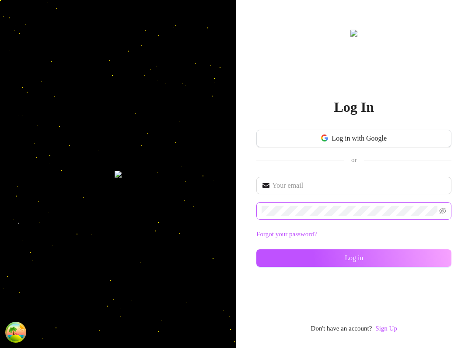
click at [333, 204] on span at bounding box center [353, 210] width 195 height 17
type input "kostya@test.com"
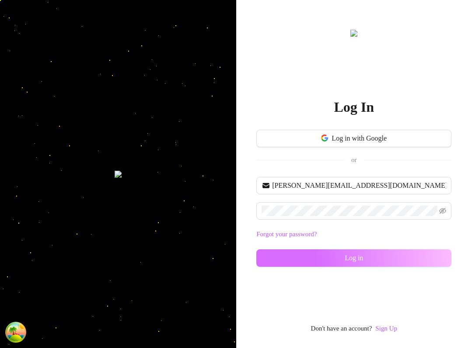
click at [388, 264] on button "Log in" at bounding box center [353, 258] width 195 height 17
